Goal: Communication & Community: Answer question/provide support

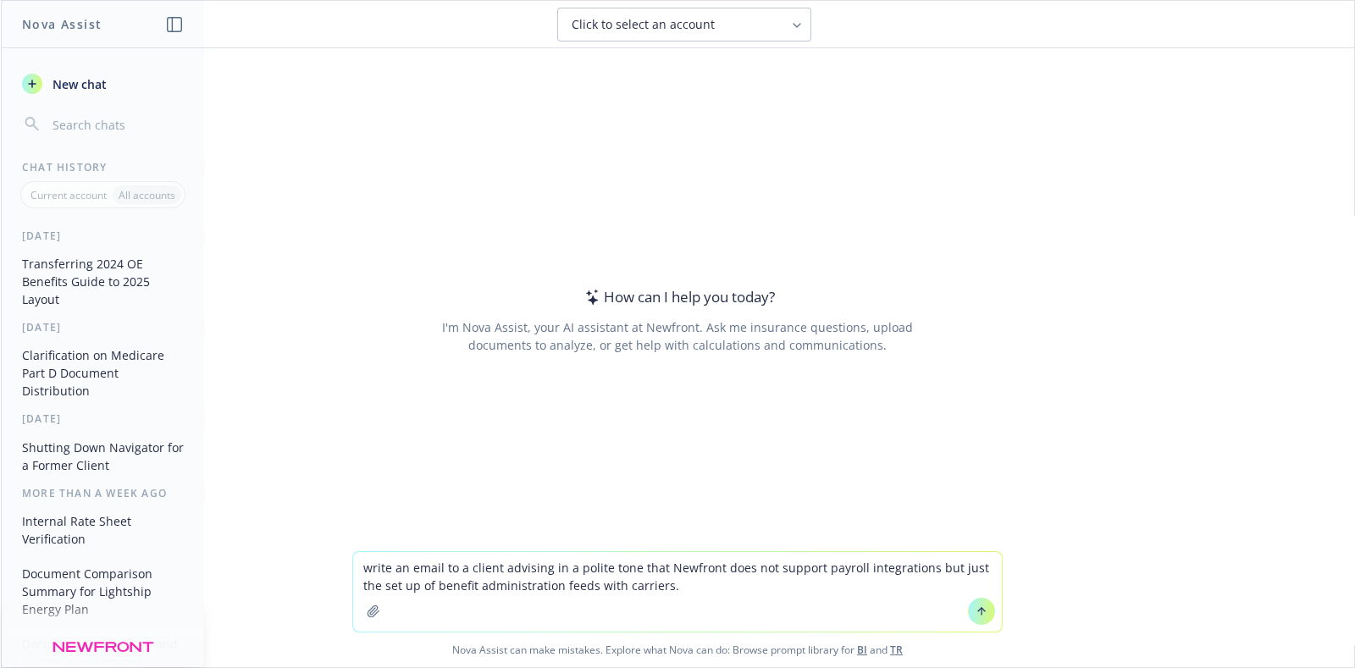
click at [660, 585] on textarea "write an email to a client advising in a polite tone that Newfront does not sup…" at bounding box center [677, 592] width 649 height 80
paste textarea "For the most part, our involvement in payroll integrations is limited to the em…"
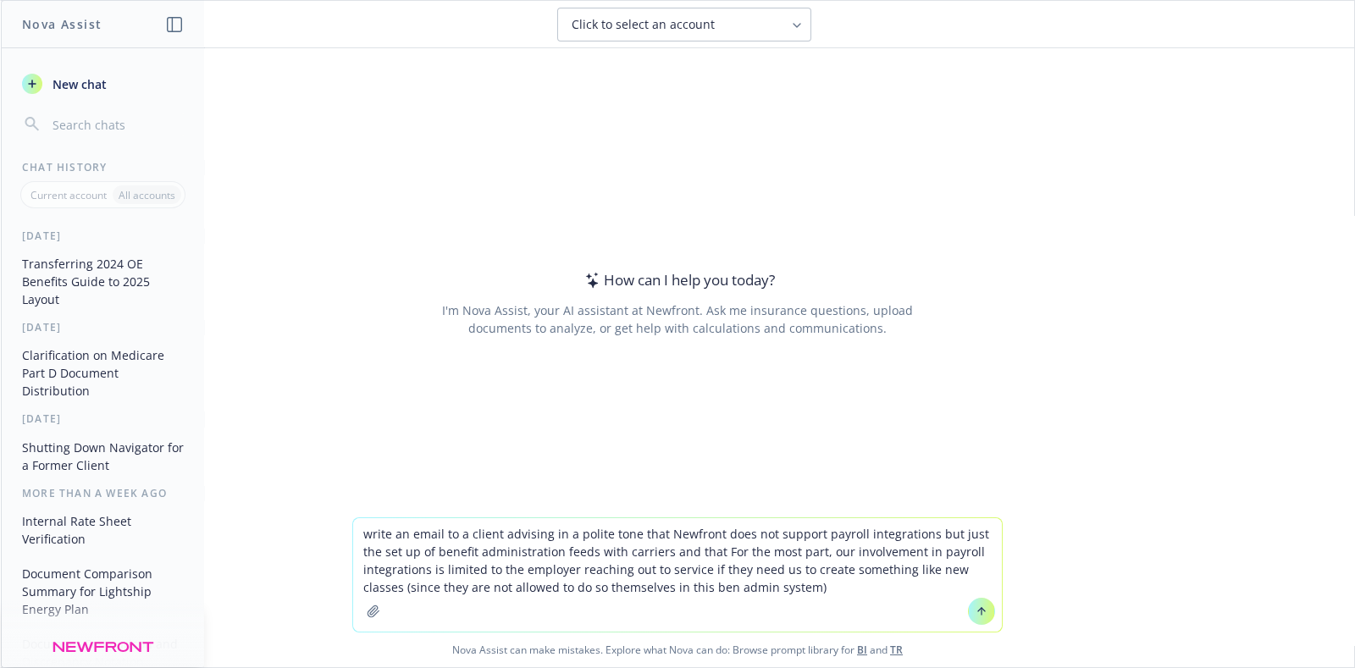
drag, startPoint x: 808, startPoint y: 552, endPoint x: 792, endPoint y: 551, distance: 16.2
click at [792, 551] on textarea "write an email to a client advising in a polite tone that Newfront does not sup…" at bounding box center [677, 575] width 649 height 114
click at [779, 590] on textarea "write an email to a client advising in a polite tone that Newfront does not sup…" at bounding box center [677, 575] width 649 height 114
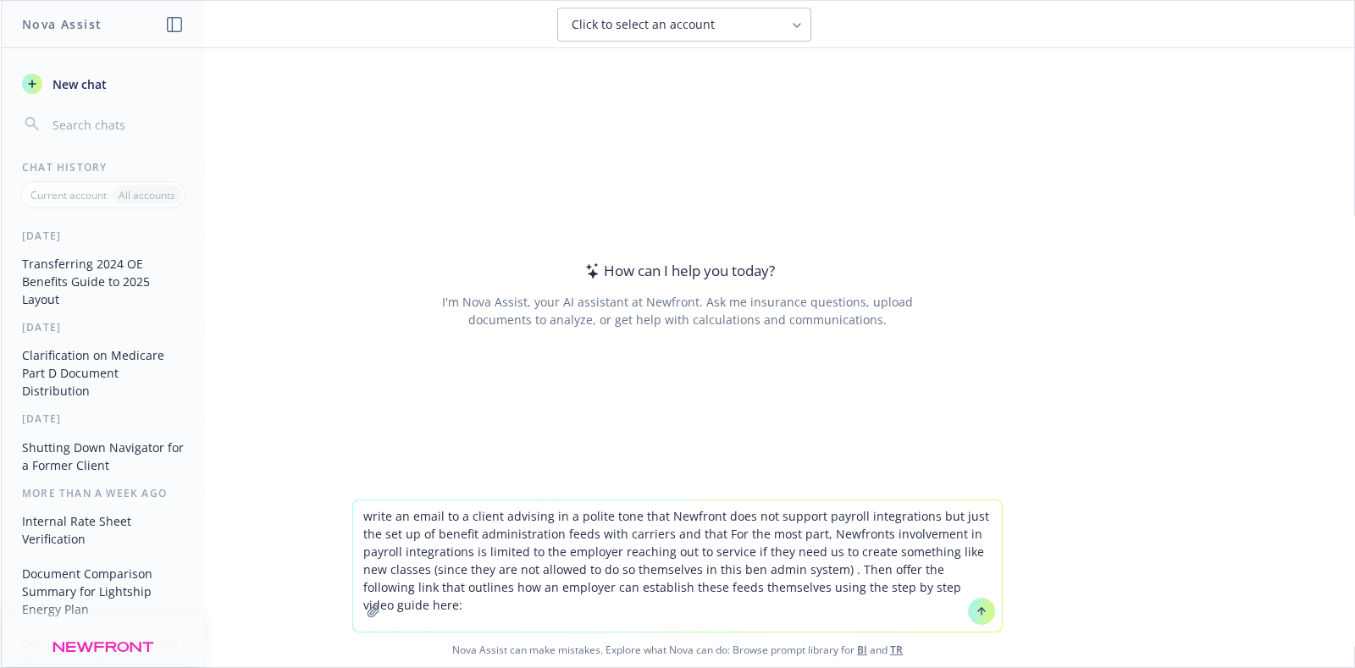
click at [939, 594] on textarea "write an email to a client advising in a polite tone that Newfront does not sup…" at bounding box center [677, 566] width 649 height 131
paste textarea "[URL][DOMAIN_NAME])"
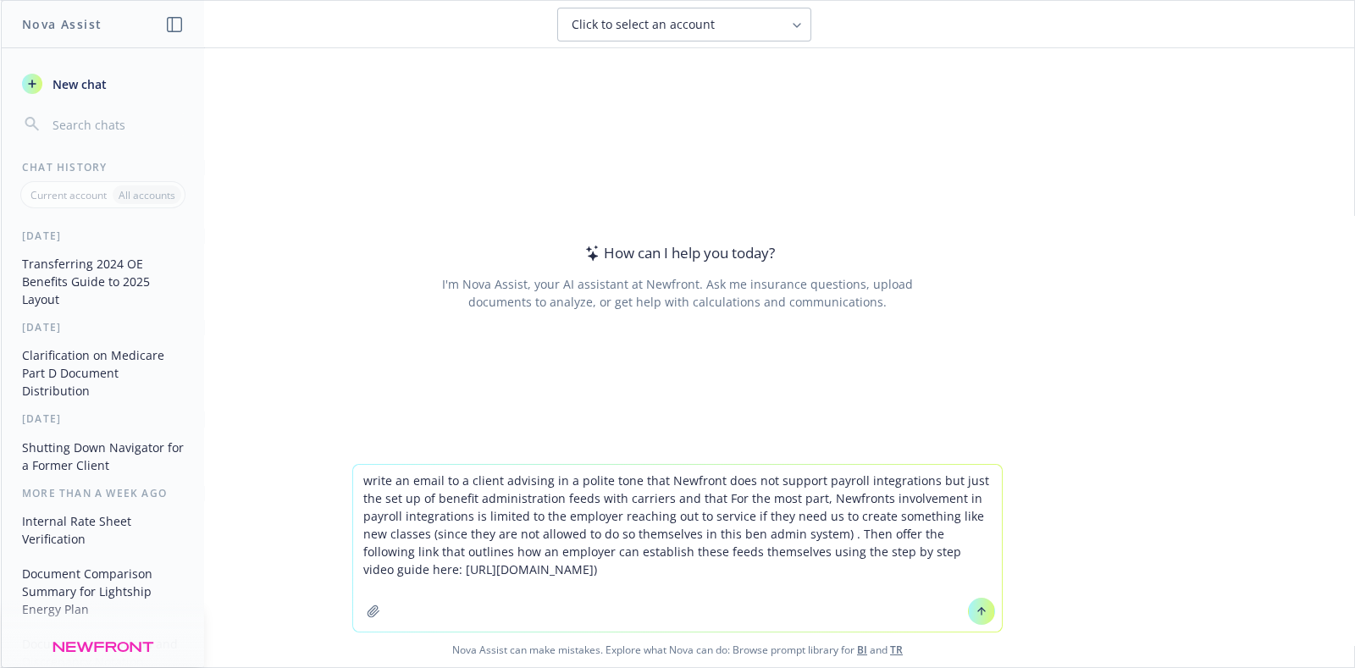
type textarea "write an email to a client advising in a polite tone that Newfront does not sup…"
click at [976, 612] on icon at bounding box center [982, 612] width 12 height 12
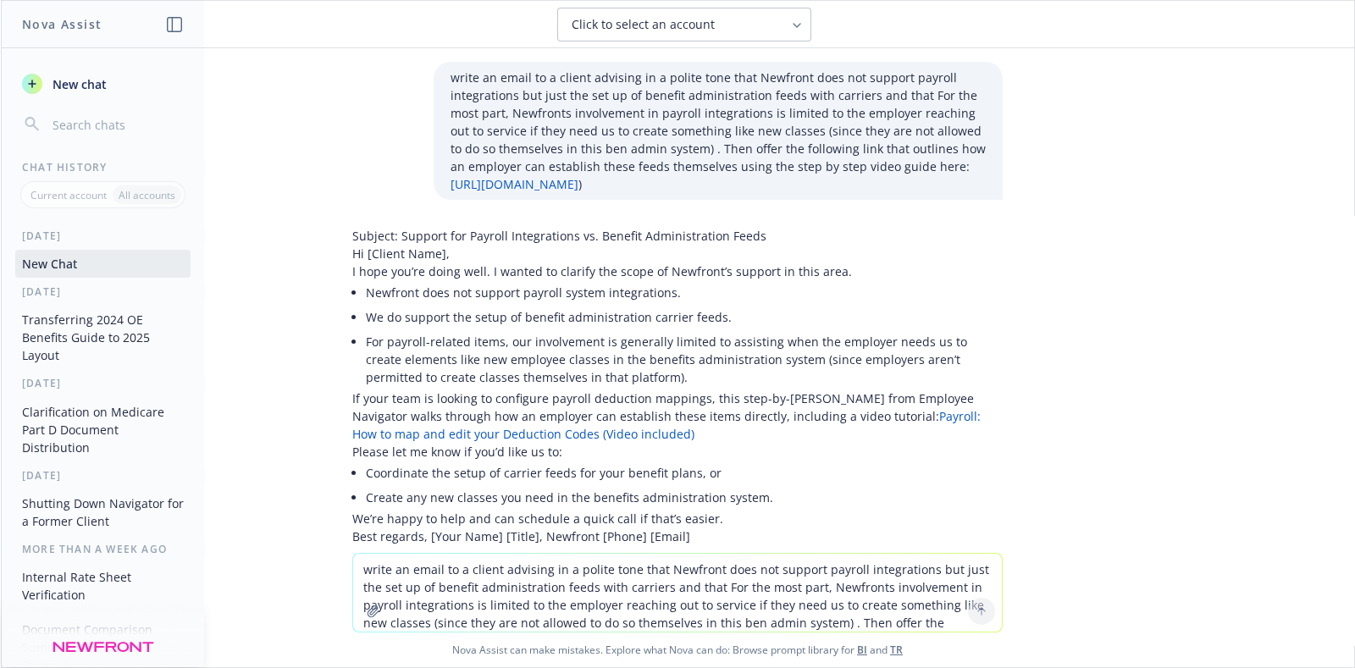
scroll to position [87, 0]
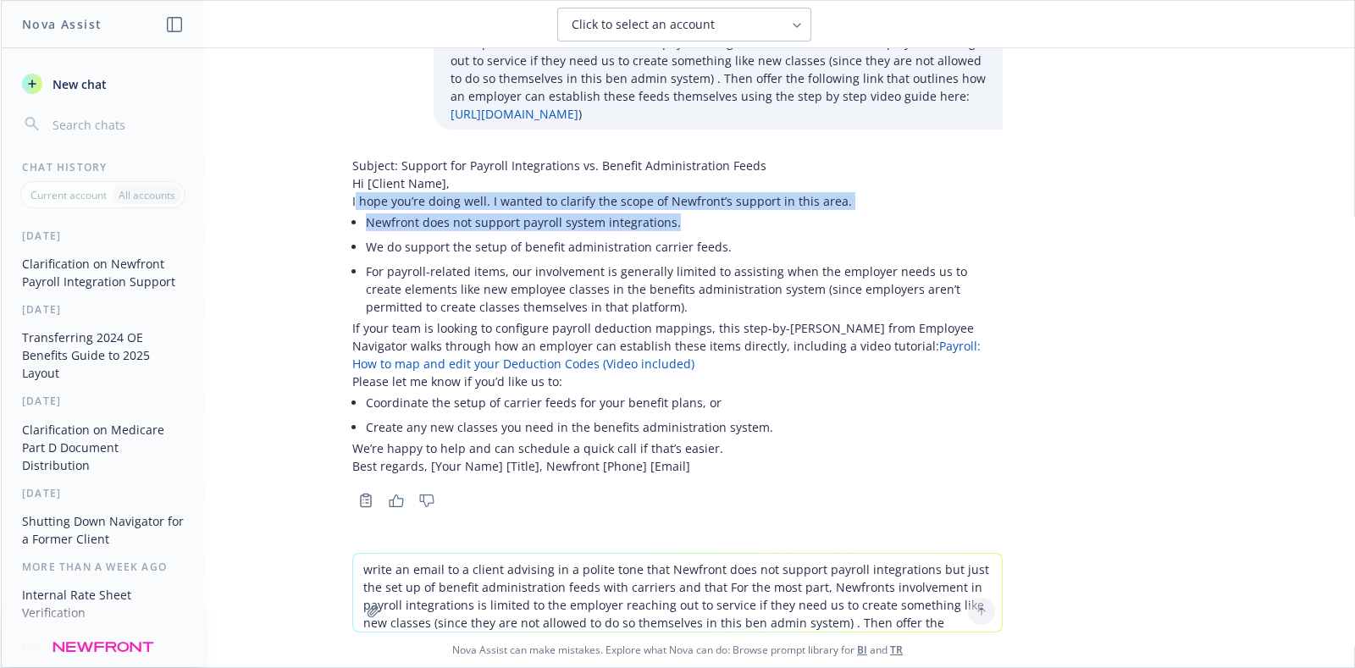
drag, startPoint x: 338, startPoint y: 203, endPoint x: 737, endPoint y: 213, distance: 399.1
click at [737, 213] on div "Subject: Support for Payroll Integrations vs. Benefit Administration Feeds Hi […" at bounding box center [677, 316] width 651 height 319
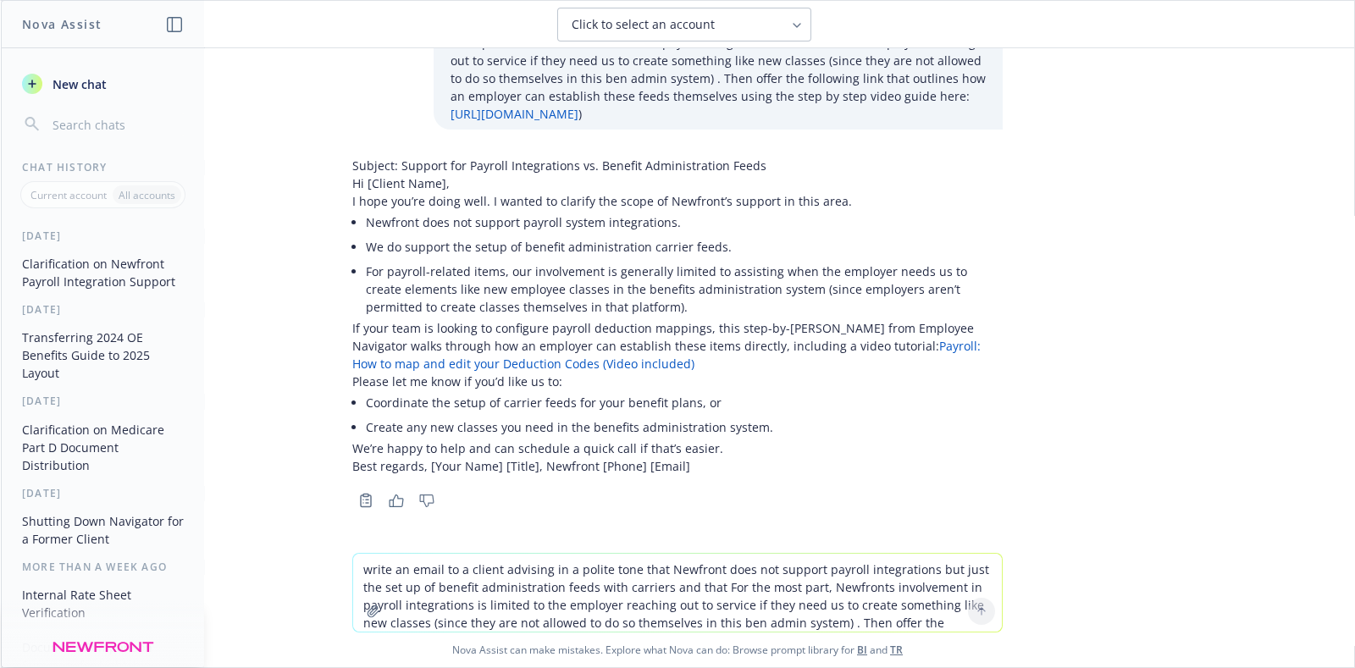
click at [562, 274] on li "For payroll-related items, our involvement is generally limited to assisting wh…" at bounding box center [684, 289] width 637 height 60
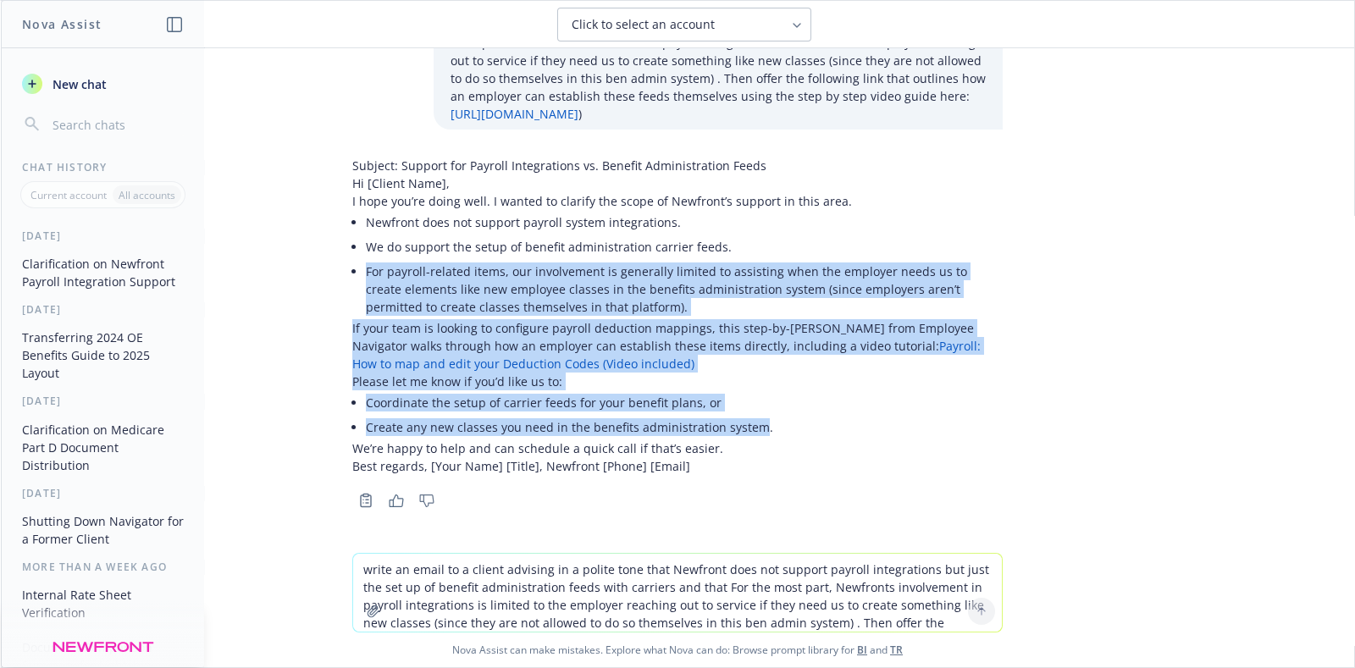
drag, startPoint x: 351, startPoint y: 276, endPoint x: 741, endPoint y: 434, distance: 421.1
click at [741, 434] on div "Subject: Support for Payroll Integrations vs. Benefit Administration Feeds Hi […" at bounding box center [677, 316] width 651 height 319
copy div "For payroll-related items, our involvement is generally limited to assisting wh…"
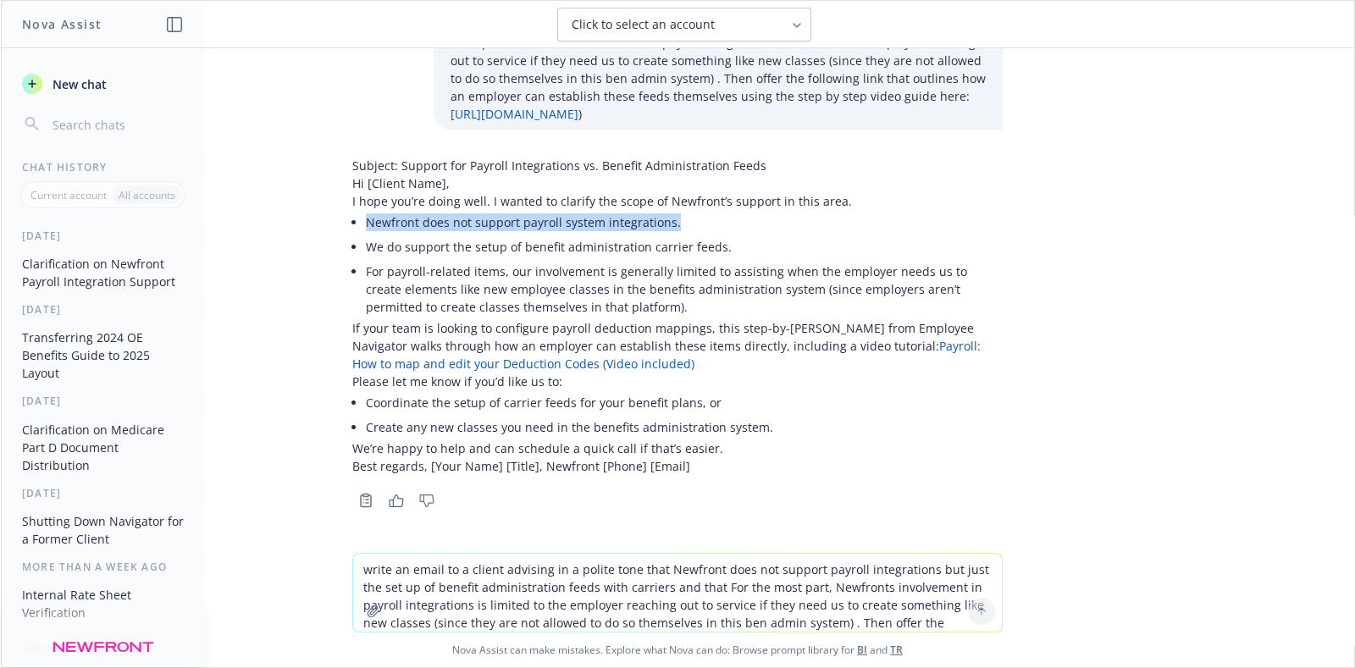
drag, startPoint x: 352, startPoint y: 224, endPoint x: 661, endPoint y: 224, distance: 309.2
click at [661, 224] on li "Newfront does not support payroll system integrations." at bounding box center [684, 222] width 637 height 25
